Goal: Check status

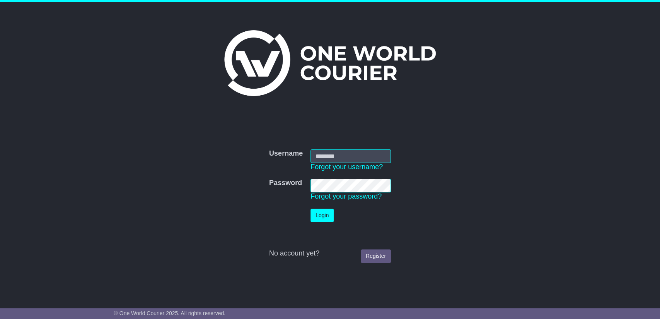
type input "**********"
click at [317, 216] on button "Login" at bounding box center [322, 216] width 23 height 14
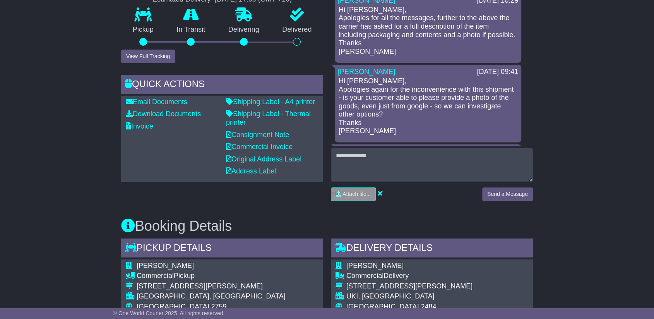
scroll to position [387, 0]
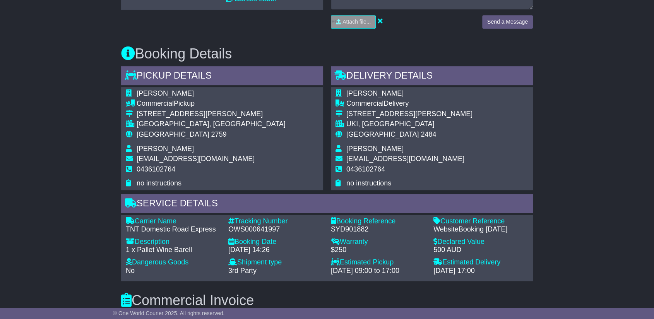
click at [204, 157] on span "[EMAIL_ADDRESS][DOMAIN_NAME]" at bounding box center [196, 159] width 118 height 8
click at [210, 159] on span "donutsandcakeinatub@outlook.com" at bounding box center [196, 159] width 118 height 8
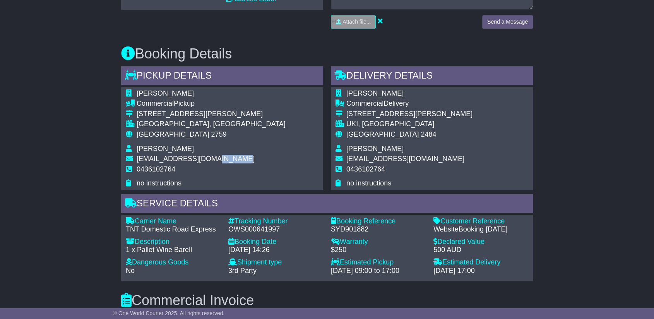
click at [210, 159] on span "donutsandcakeinatub@outlook.com" at bounding box center [196, 159] width 118 height 8
click at [209, 159] on span "donutsandcakeinatub@outlook.com" at bounding box center [196, 159] width 118 height 8
copy tbody "donutsandcakeinatub@outlook.com"
